Goal: Transaction & Acquisition: Purchase product/service

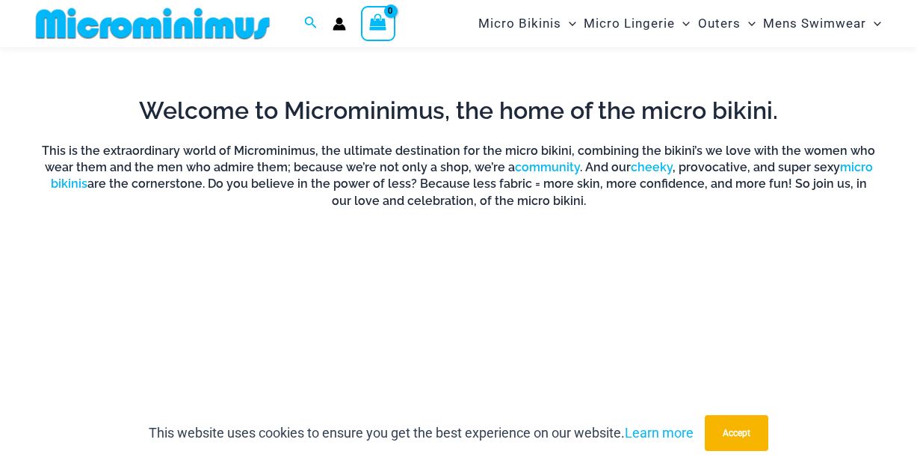
scroll to position [811, 0]
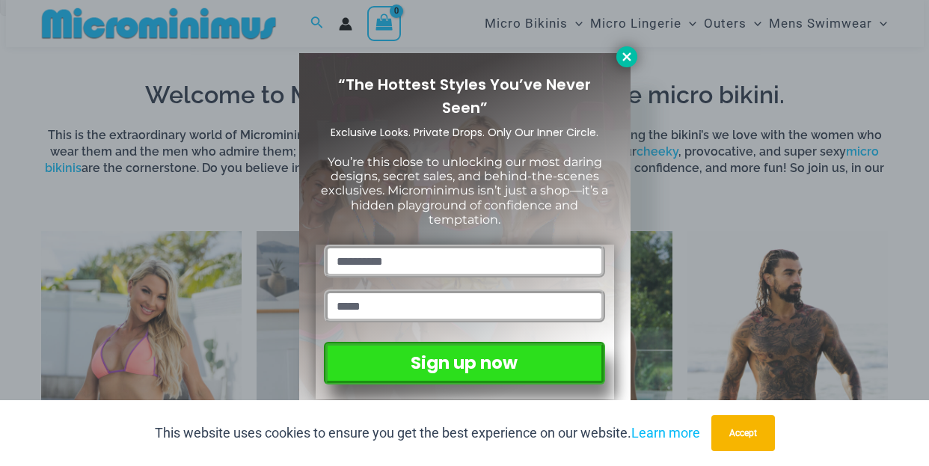
click at [630, 57] on icon at bounding box center [626, 56] width 13 height 13
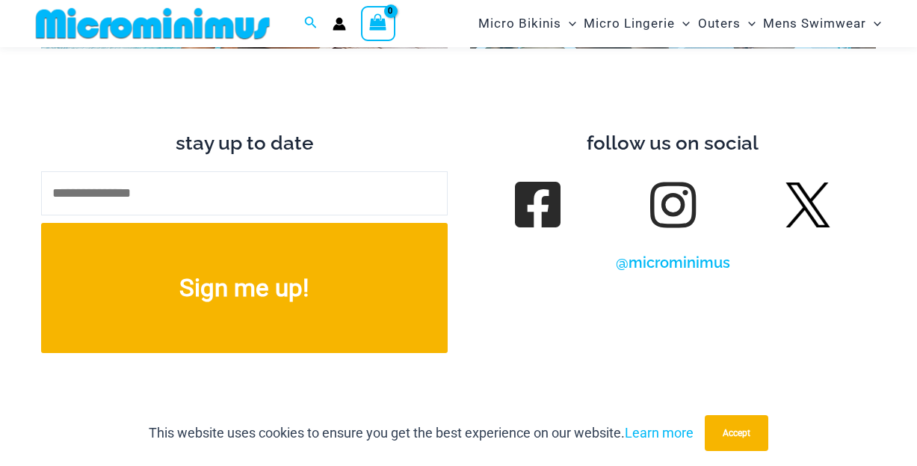
scroll to position [5522, 0]
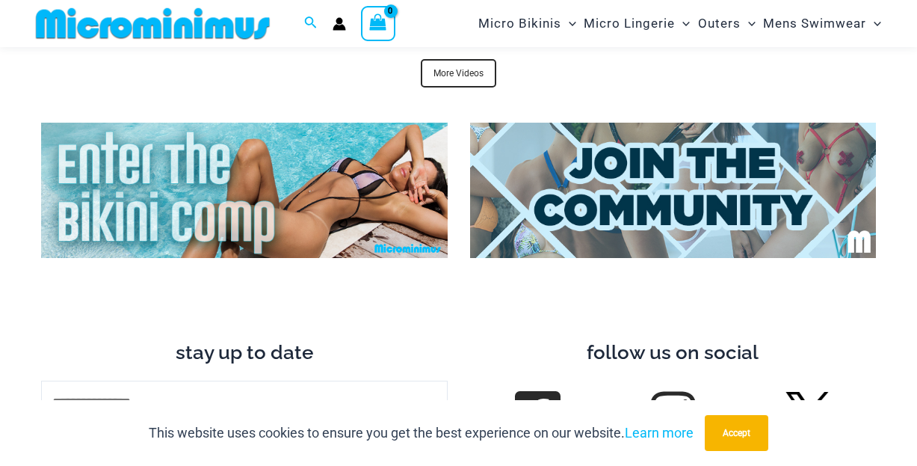
click at [221, 153] on img at bounding box center [244, 190] width 407 height 135
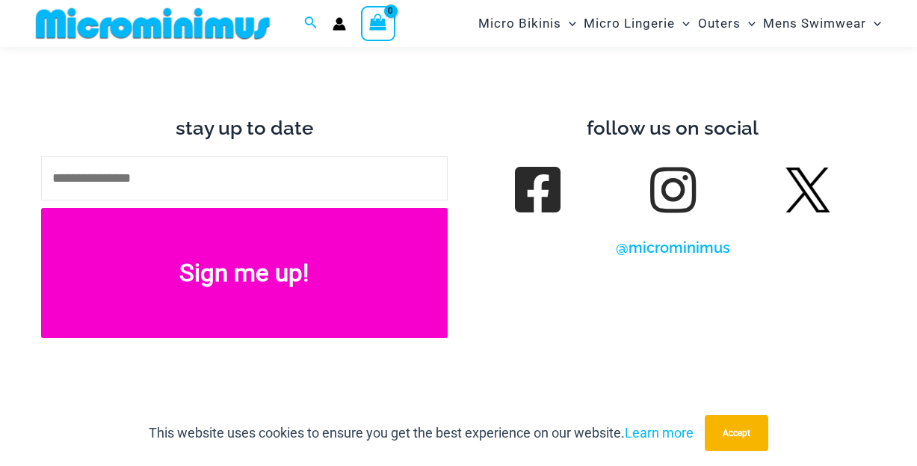
scroll to position [5372, 0]
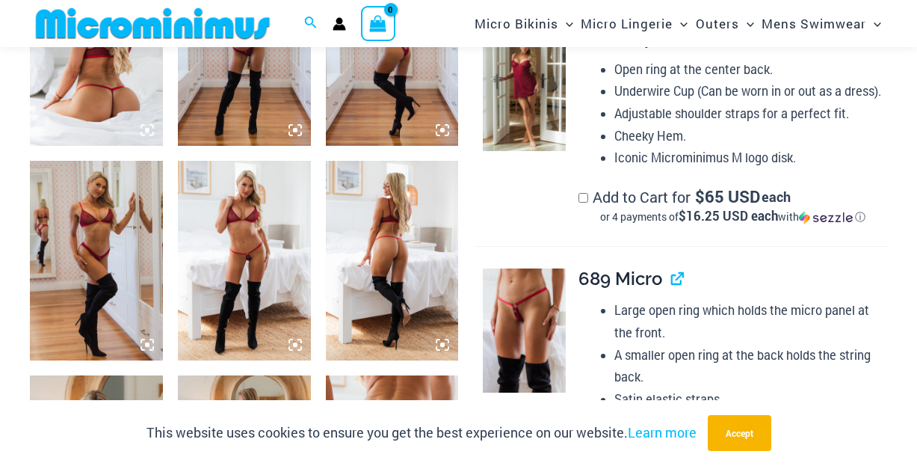
scroll to position [811, 0]
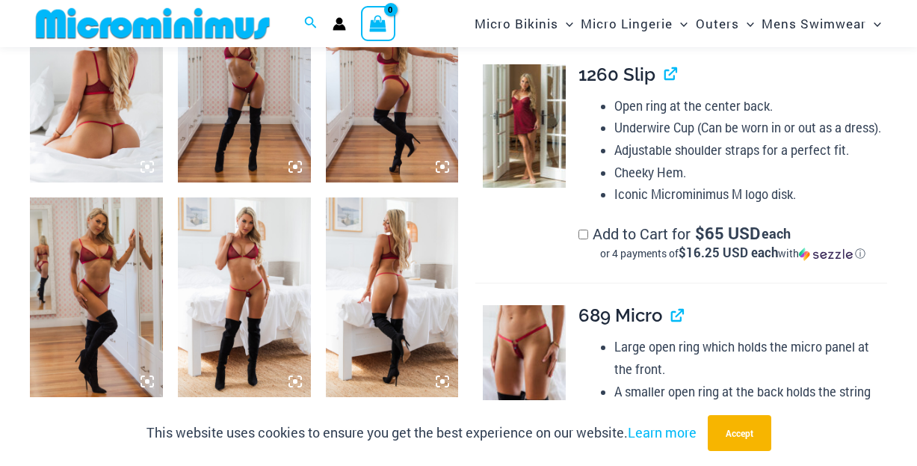
click at [366, 98] on img at bounding box center [392, 84] width 133 height 200
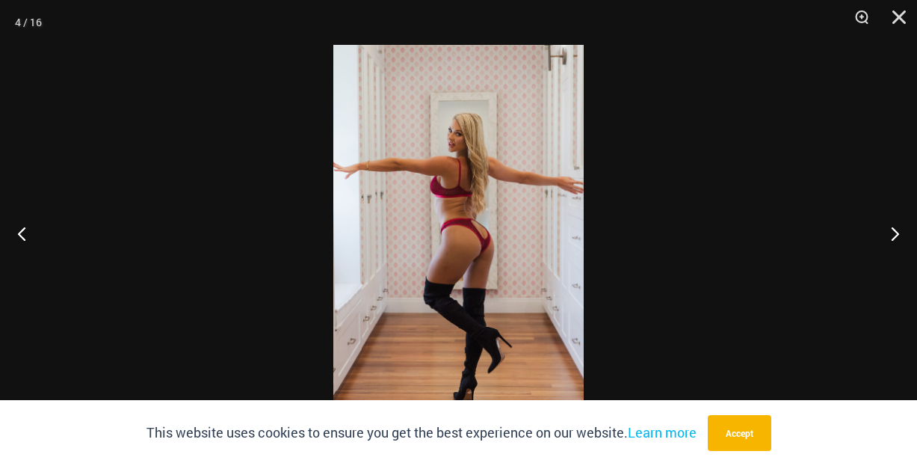
click at [475, 211] on img at bounding box center [458, 233] width 250 height 376
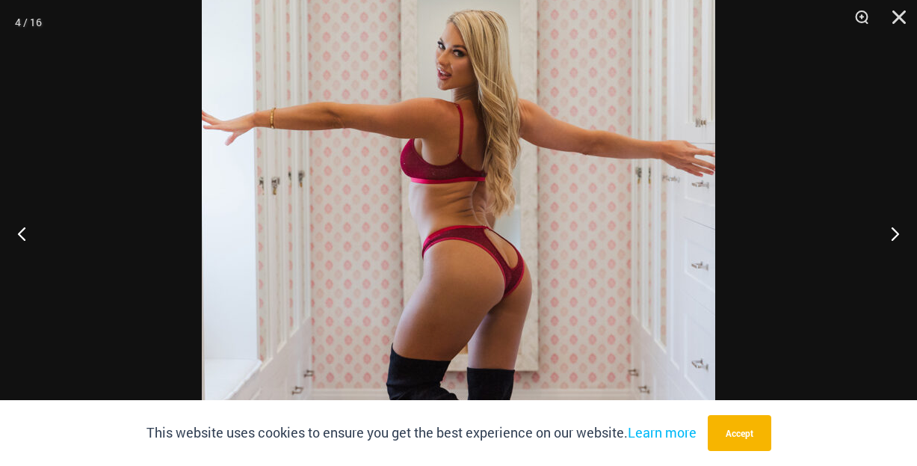
click at [766, 176] on div at bounding box center [458, 233] width 917 height 466
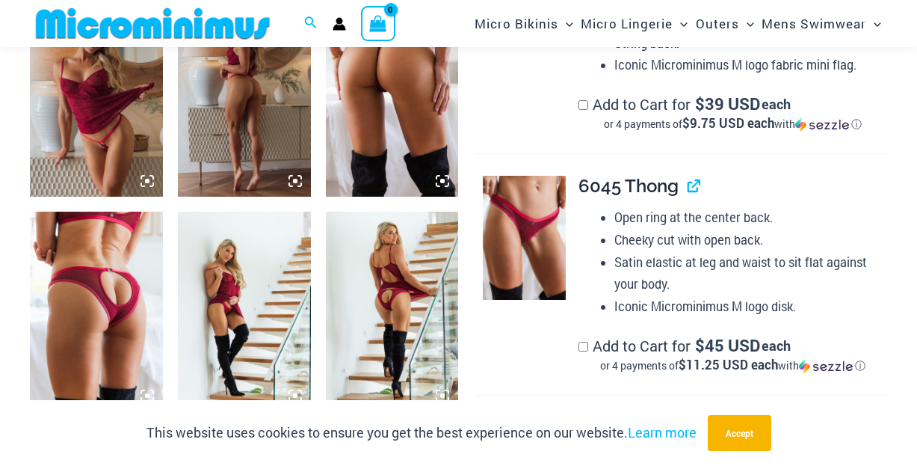
scroll to position [1260, 0]
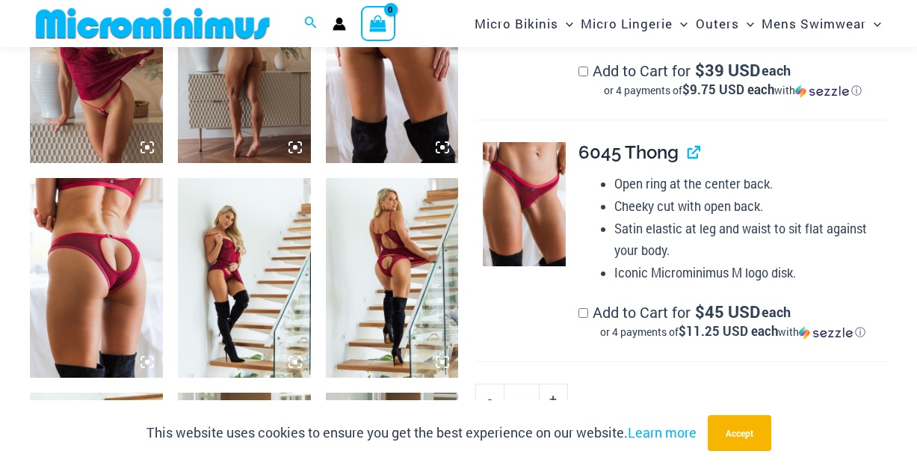
click at [134, 261] on img at bounding box center [96, 278] width 133 height 200
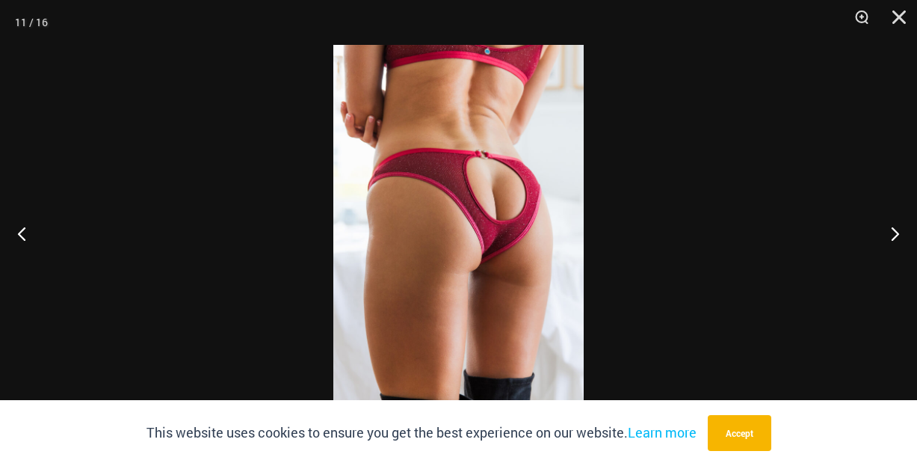
click at [216, 237] on div at bounding box center [458, 233] width 917 height 466
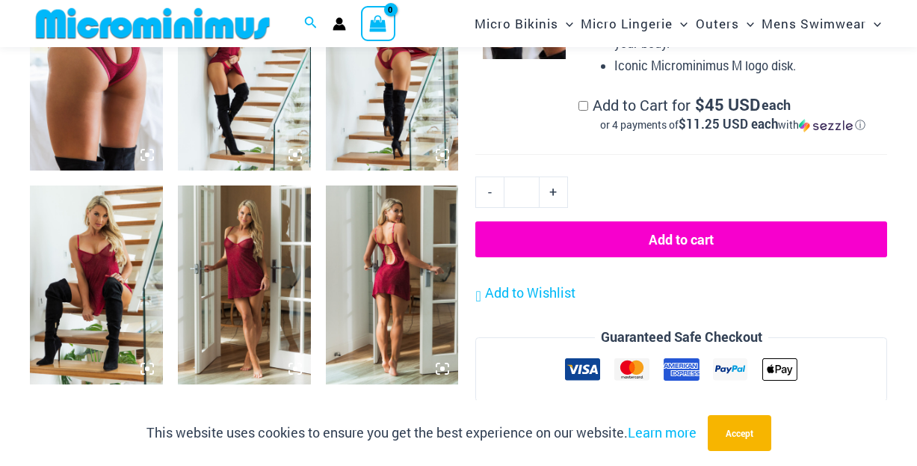
scroll to position [1708, 0]
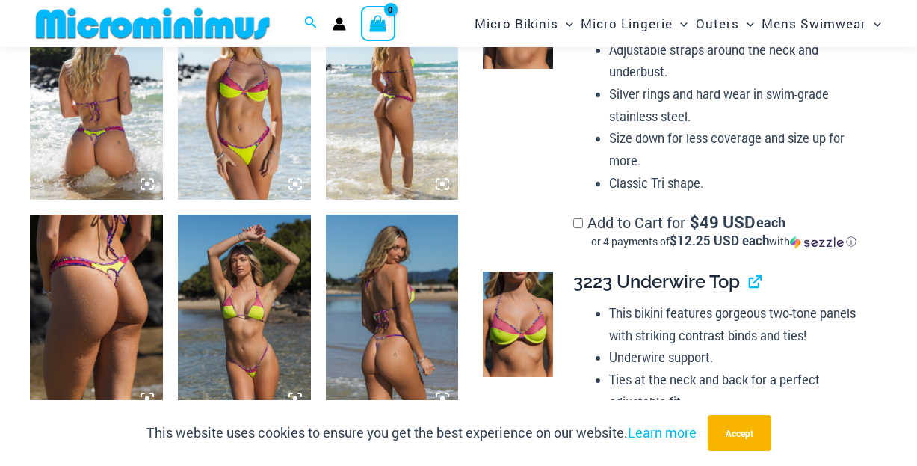
scroll to position [809, 0]
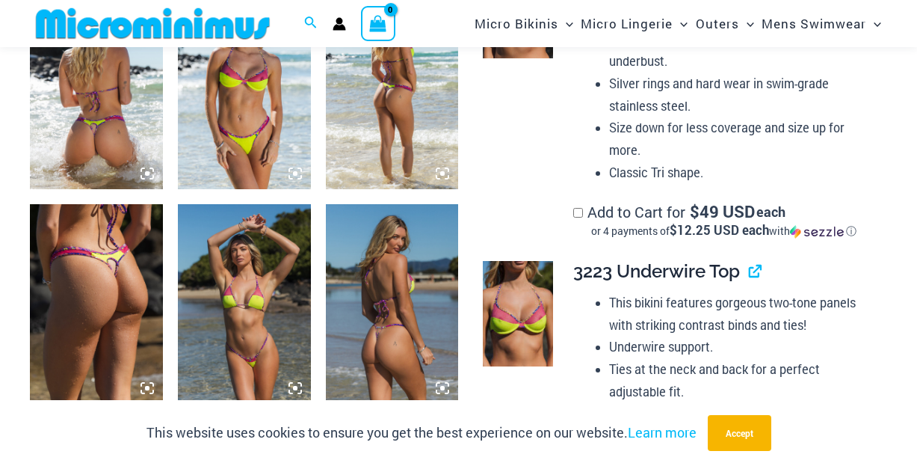
click at [85, 249] on img at bounding box center [96, 304] width 133 height 200
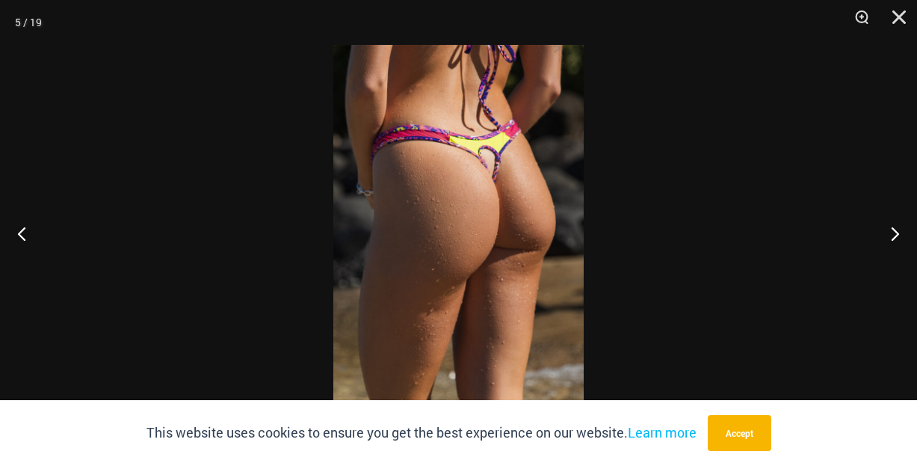
click at [668, 215] on div at bounding box center [458, 233] width 917 height 466
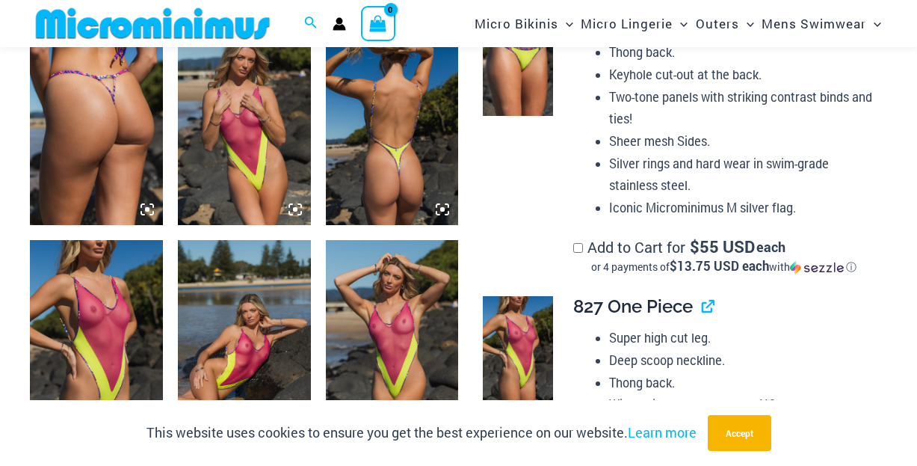
scroll to position [1631, 0]
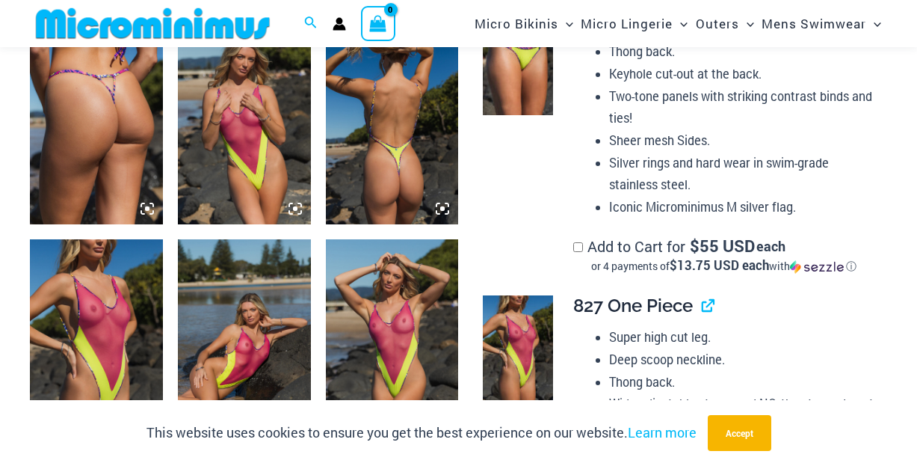
click at [103, 327] on img at bounding box center [96, 339] width 133 height 200
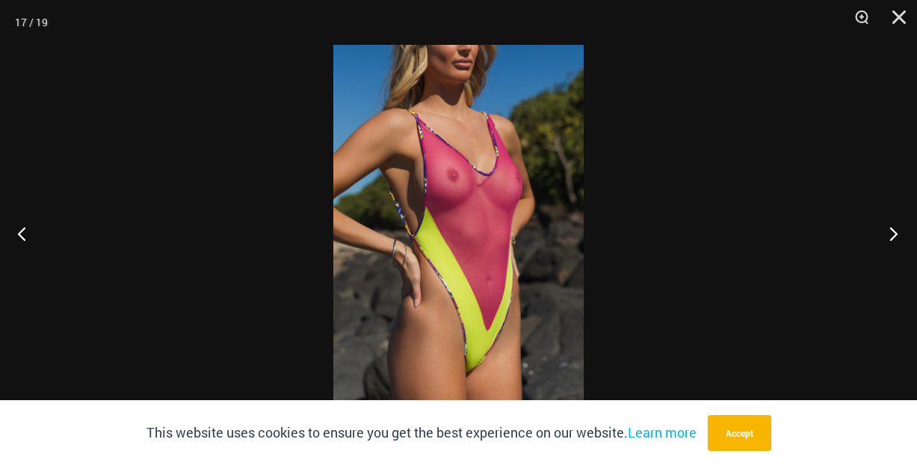
click at [896, 232] on button "Next" at bounding box center [889, 233] width 56 height 75
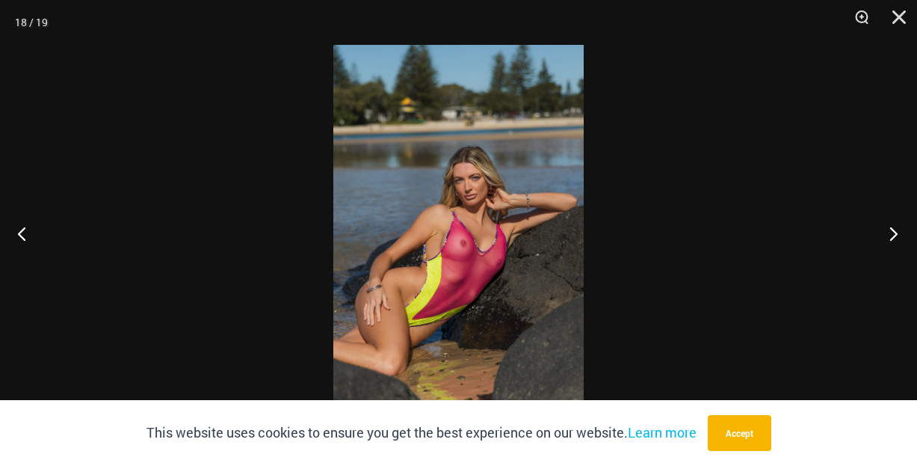
click at [896, 232] on button "Next" at bounding box center [889, 233] width 56 height 75
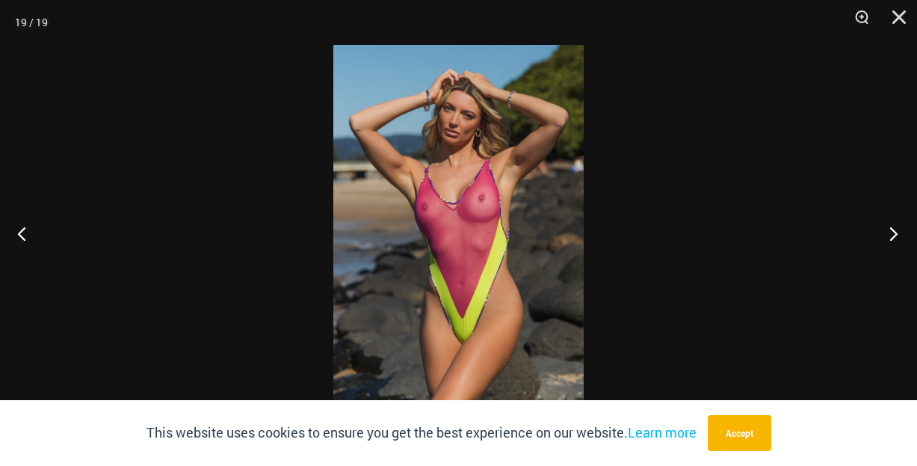
click at [896, 232] on button "Next" at bounding box center [889, 233] width 56 height 75
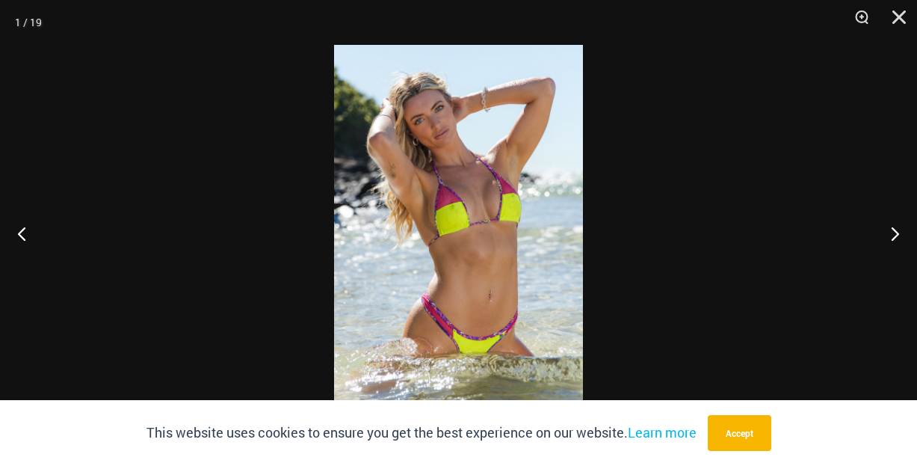
click at [695, 240] on div at bounding box center [458, 233] width 917 height 466
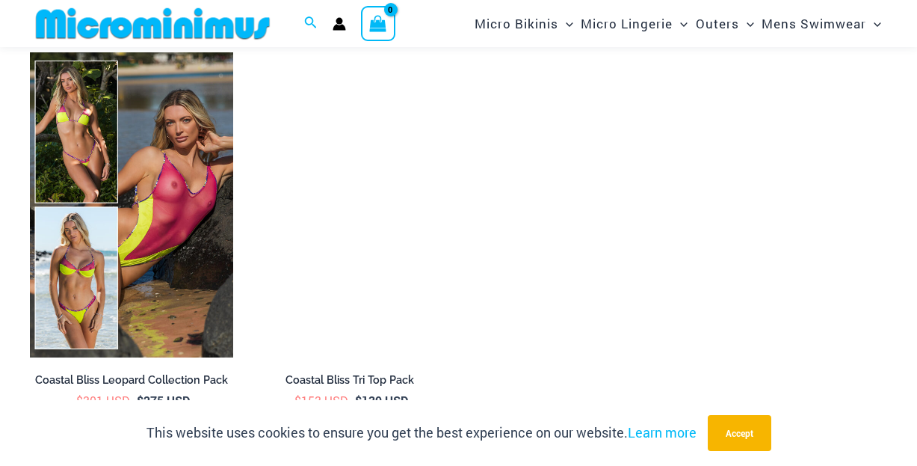
scroll to position [2828, 0]
